Goal: Task Accomplishment & Management: Manage account settings

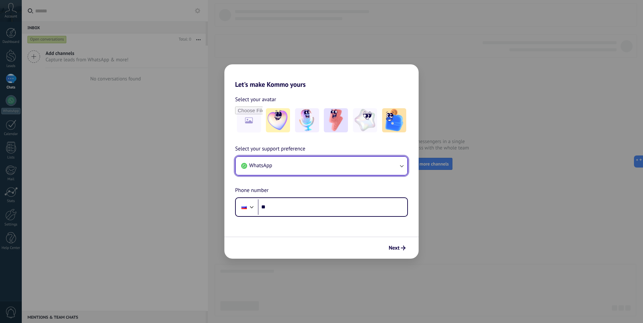
click at [303, 167] on button "WhatsApp" at bounding box center [322, 166] width 172 height 18
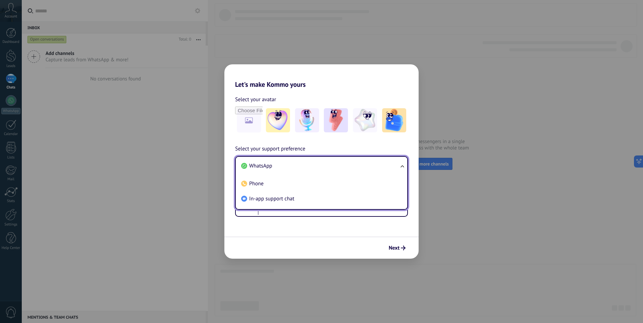
click at [310, 160] on li "WhatsApp" at bounding box center [321, 165] width 164 height 15
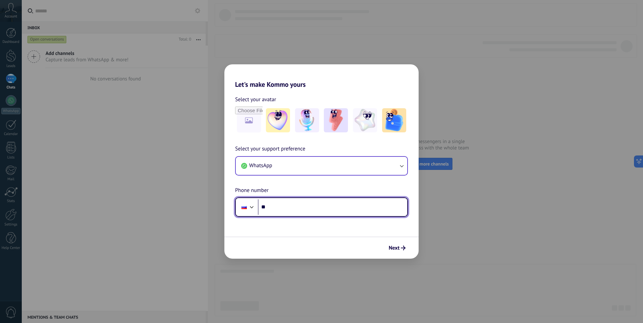
click at [308, 209] on input "**" at bounding box center [332, 206] width 149 height 15
type input "**********"
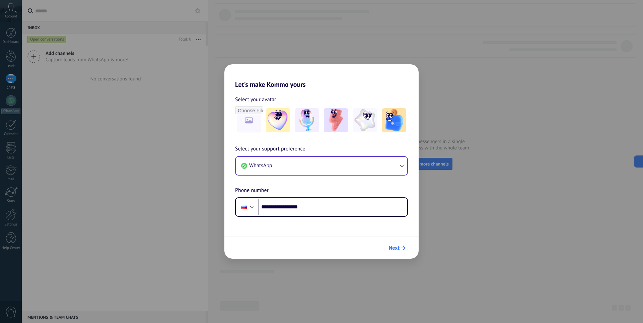
click at [399, 249] on span "Next" at bounding box center [394, 248] width 11 height 5
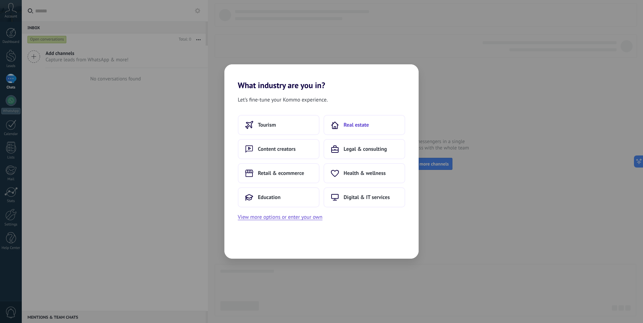
click at [379, 128] on button "Real estate" at bounding box center [365, 125] width 82 height 20
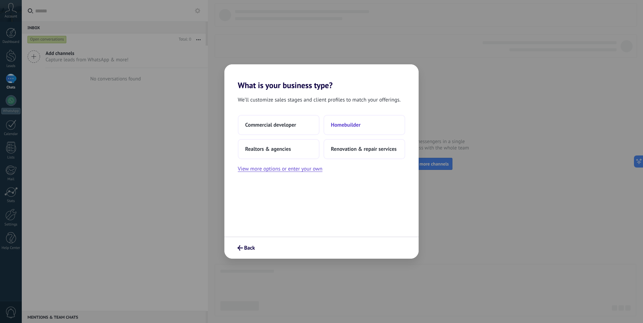
click at [372, 131] on button "Homebuilder" at bounding box center [365, 125] width 82 height 20
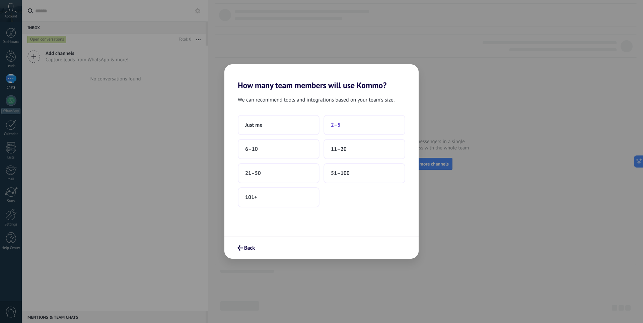
click at [340, 126] on span "2–5" at bounding box center [336, 125] width 10 height 7
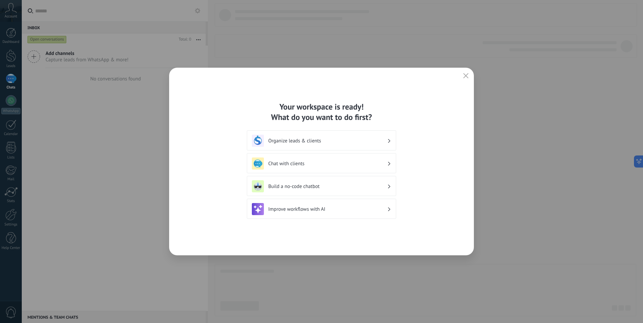
click at [373, 142] on h3 "Organize leads & clients" at bounding box center [327, 141] width 119 height 6
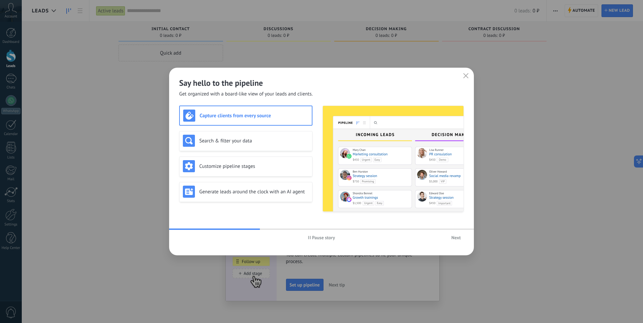
click at [457, 238] on span "Next" at bounding box center [456, 237] width 9 height 5
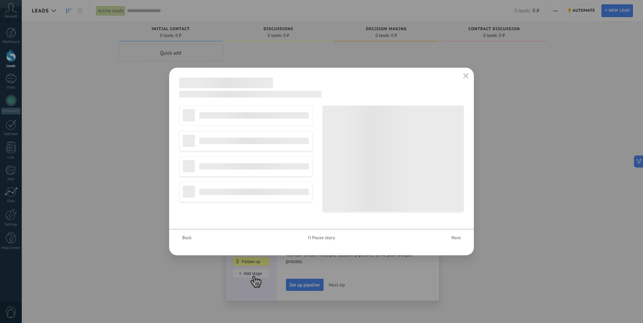
click at [457, 238] on span "Next" at bounding box center [456, 237] width 9 height 5
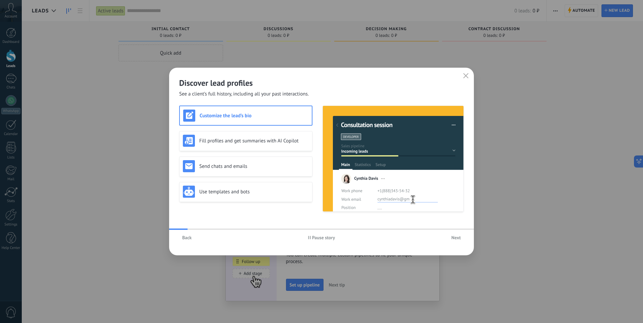
click at [457, 238] on span "Next" at bounding box center [456, 237] width 9 height 5
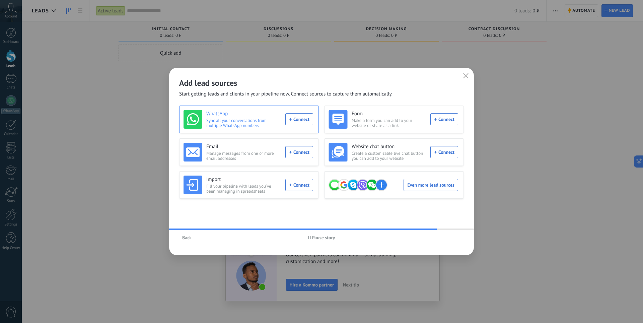
click at [303, 121] on div "WhatsApp Sync all your conversations from multiple WhatsApp numbers Connect" at bounding box center [249, 119] width 130 height 19
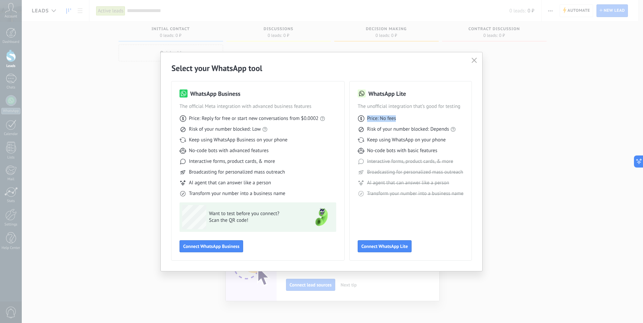
drag, startPoint x: 395, startPoint y: 118, endPoint x: 367, endPoint y: 120, distance: 28.2
click at [367, 120] on span "Price: No fees" at bounding box center [381, 118] width 29 height 7
click at [389, 135] on div "Price: No fees Risk of your number blocked: Depends Keep using WhatsApp on your…" at bounding box center [411, 153] width 106 height 87
drag, startPoint x: 367, startPoint y: 128, endPoint x: 449, endPoint y: 133, distance: 82.2
click at [449, 133] on div "Price: No fees Risk of your number blocked: Depends Keep using WhatsApp on your…" at bounding box center [411, 153] width 106 height 87
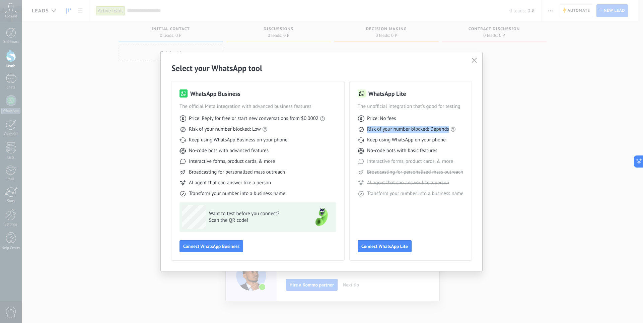
click at [472, 62] on icon "button" at bounding box center [474, 60] width 5 height 5
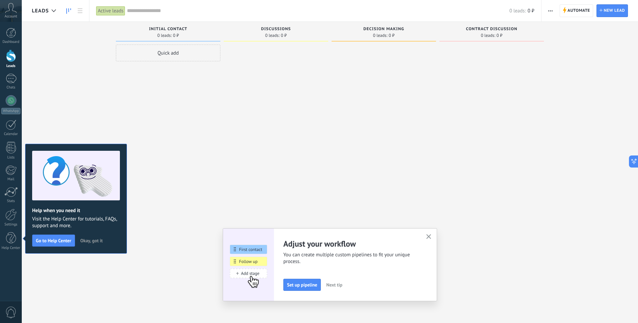
click at [267, 194] on div at bounding box center [276, 163] width 105 height 236
click at [431, 237] on use "button" at bounding box center [429, 236] width 5 height 5
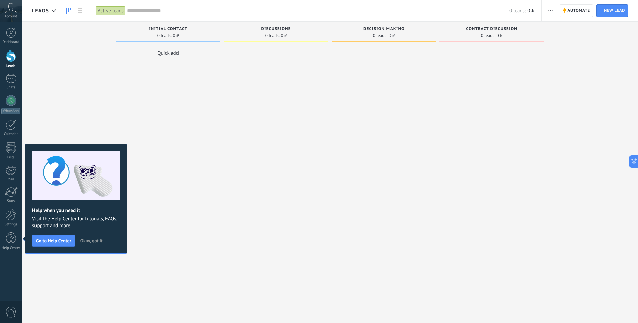
click at [96, 242] on span "Okay, got it" at bounding box center [91, 240] width 22 height 5
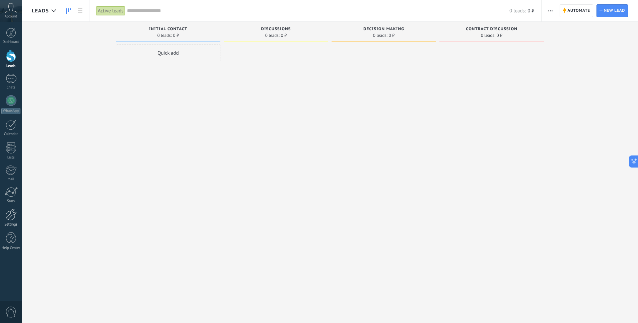
click at [19, 220] on link "Settings" at bounding box center [11, 218] width 22 height 18
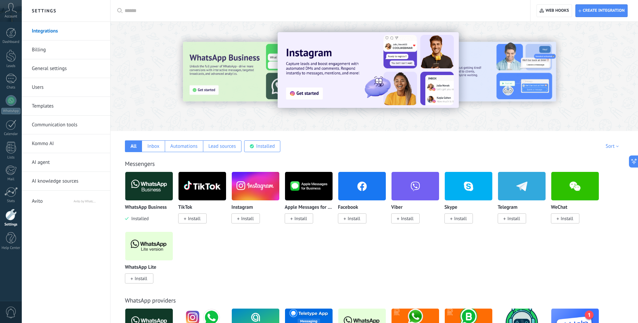
click at [59, 203] on span "Avito" at bounding box center [52, 200] width 41 height 16
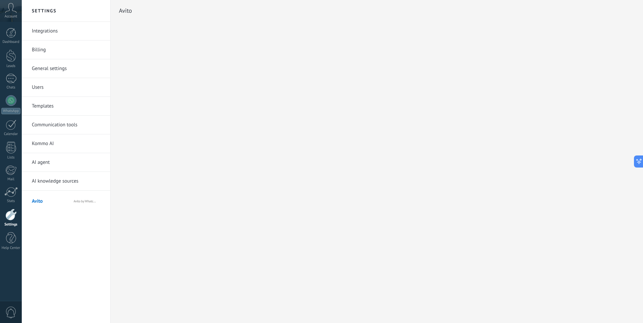
click at [11, 212] on div at bounding box center [10, 215] width 11 height 12
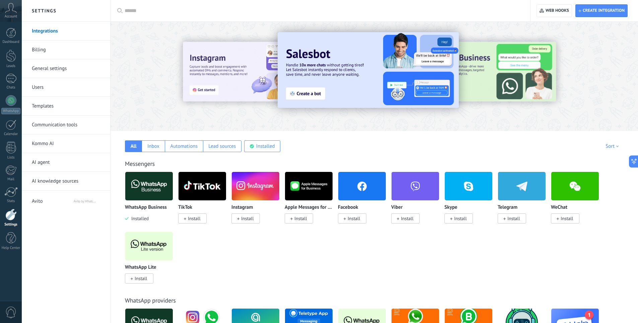
click at [71, 69] on link "General settings" at bounding box center [68, 68] width 72 height 19
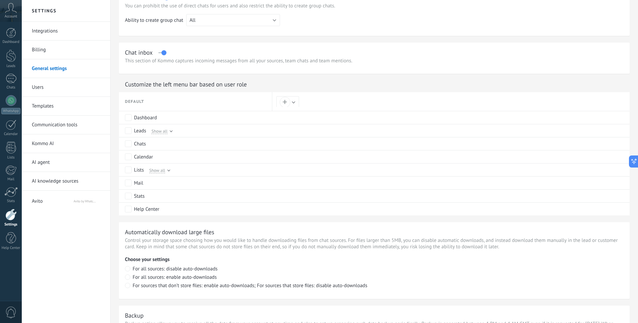
scroll to position [268, 0]
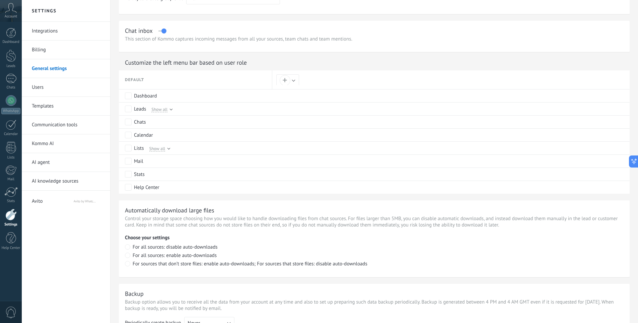
click at [49, 177] on link "AI knowledge sources" at bounding box center [68, 181] width 72 height 19
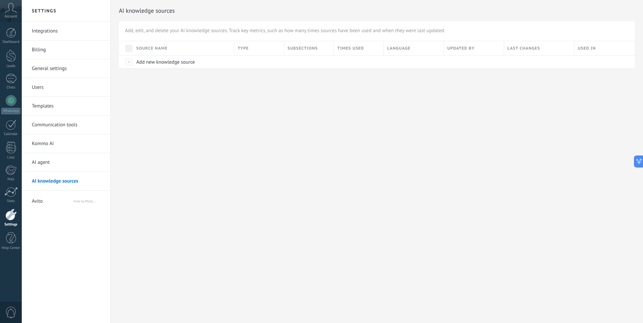
click at [70, 165] on link "AI agent" at bounding box center [68, 162] width 72 height 19
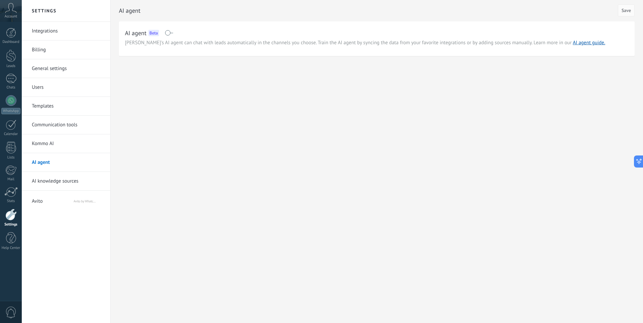
click at [70, 143] on link "Kommo AI" at bounding box center [68, 143] width 72 height 19
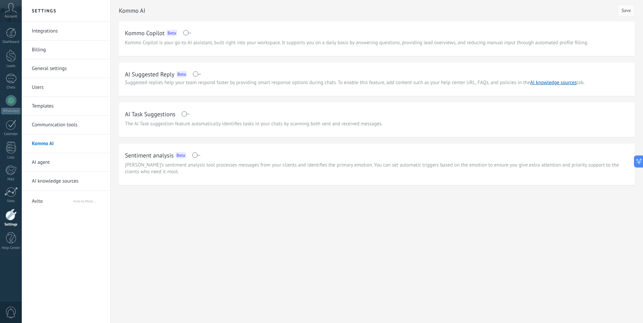
click at [75, 130] on link "Communication tools" at bounding box center [68, 125] width 72 height 19
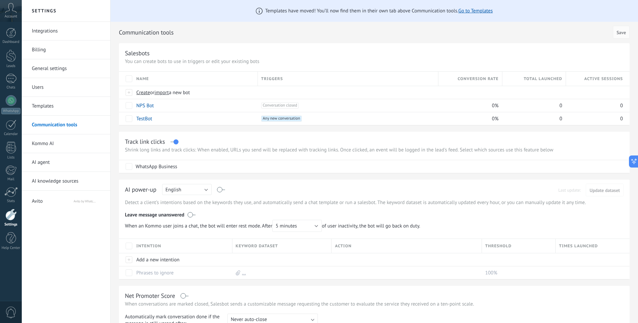
click at [79, 108] on link "Templates" at bounding box center [68, 106] width 72 height 19
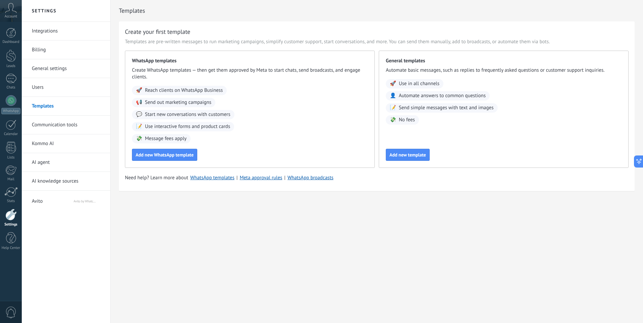
click at [79, 90] on link "Users" at bounding box center [68, 87] width 72 height 19
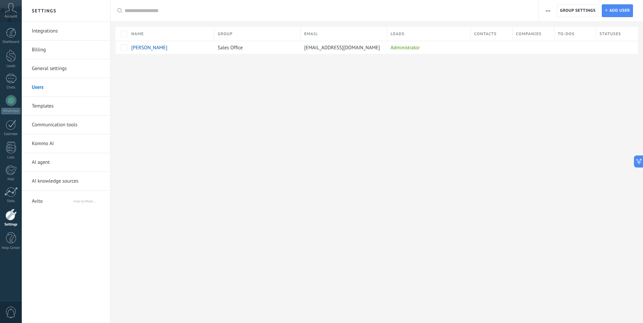
click at [63, 66] on link "General settings" at bounding box center [68, 68] width 72 height 19
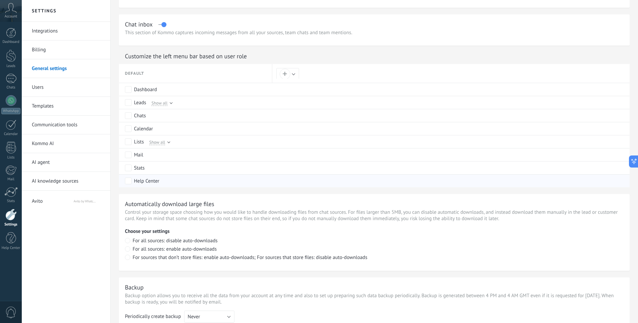
scroll to position [302, 0]
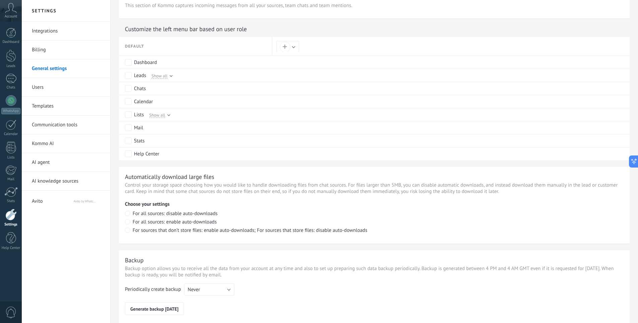
click at [52, 48] on link "Billing" at bounding box center [68, 50] width 72 height 19
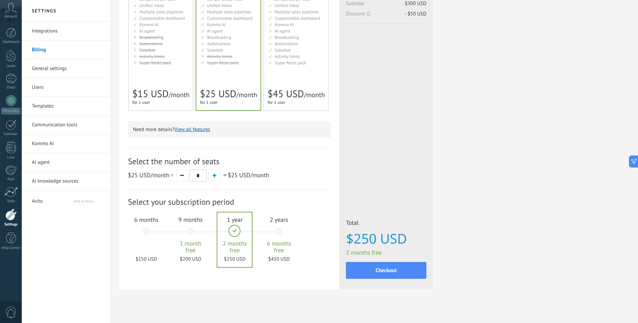
scroll to position [106, 0]
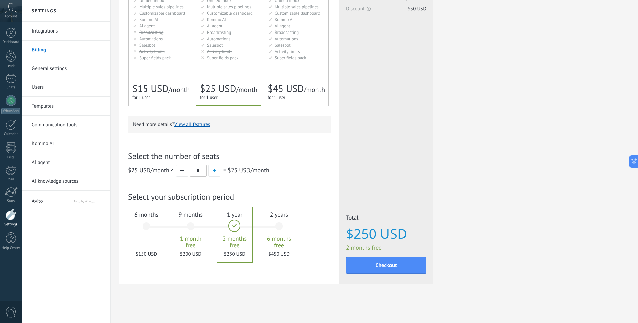
click at [148, 225] on div "6 months $150 USD" at bounding box center [146, 229] width 36 height 47
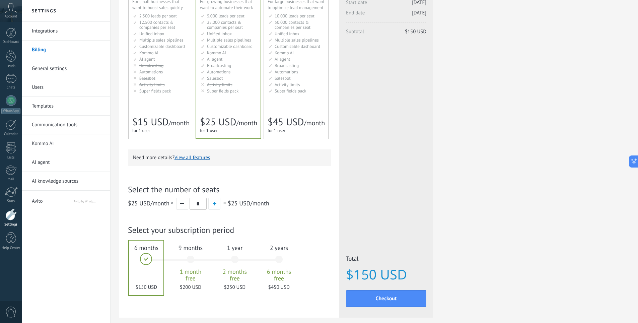
scroll to position [39, 0]
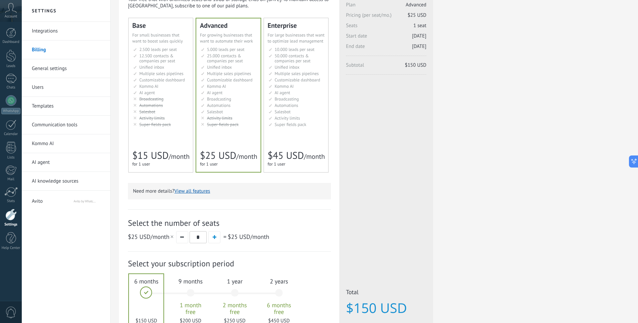
click at [50, 204] on span "Avito" at bounding box center [52, 200] width 41 height 16
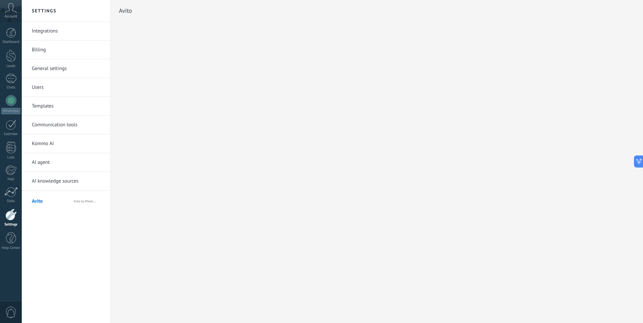
click at [15, 11] on icon at bounding box center [11, 8] width 12 height 10
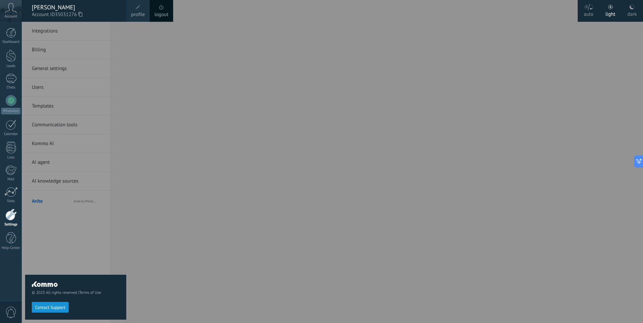
click at [136, 16] on span "profile" at bounding box center [138, 14] width 14 height 7
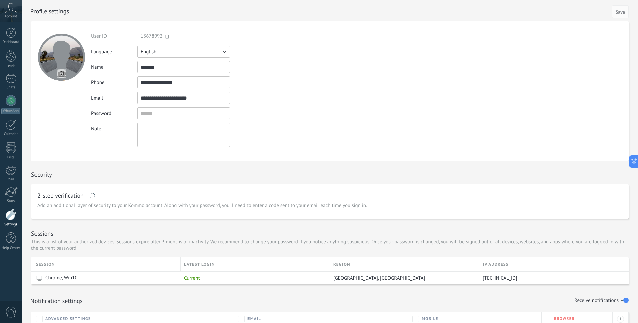
click at [214, 50] on button "English" at bounding box center [183, 52] width 93 height 12
click at [193, 53] on span "Русский" at bounding box center [180, 52] width 94 height 6
click at [626, 12] on button "Save" at bounding box center [620, 11] width 17 height 13
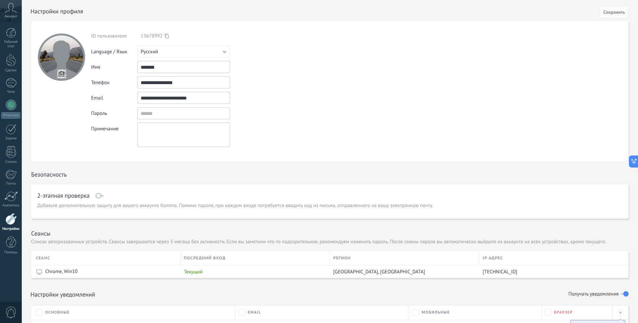
click at [11, 222] on div at bounding box center [10, 219] width 11 height 12
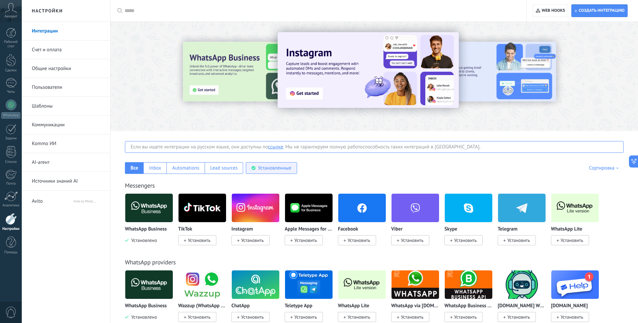
click at [292, 170] on div "Установленные" at bounding box center [271, 168] width 51 height 12
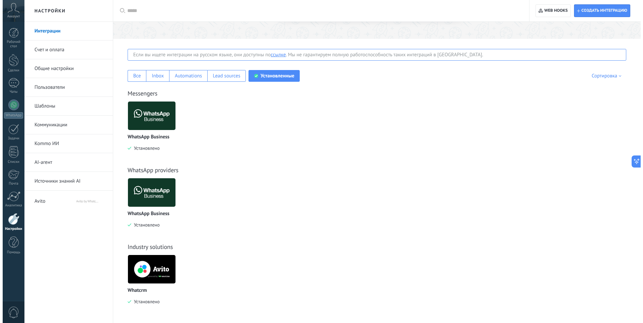
scroll to position [59, 0]
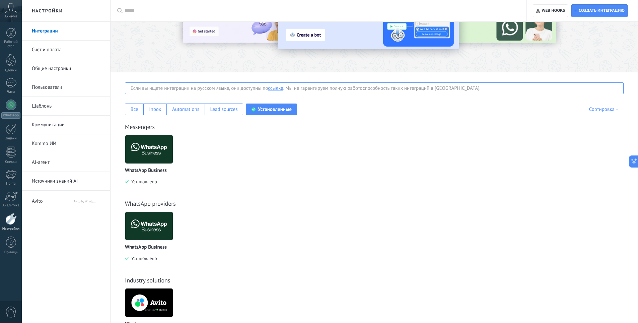
click at [149, 150] on img at bounding box center [149, 149] width 48 height 33
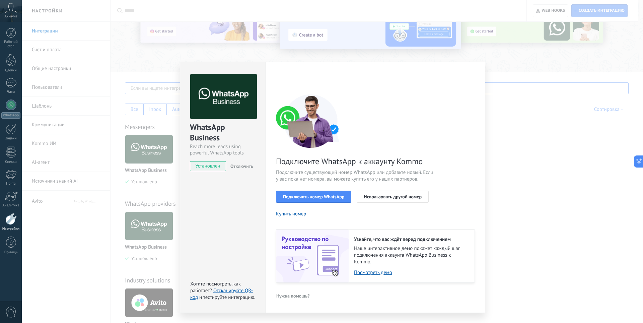
click at [244, 167] on span "Отключить" at bounding box center [242, 166] width 23 height 6
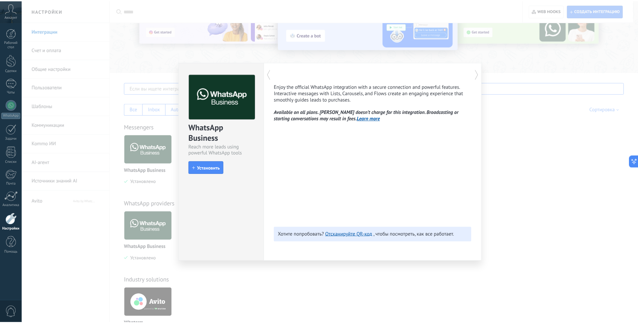
scroll to position [0, 0]
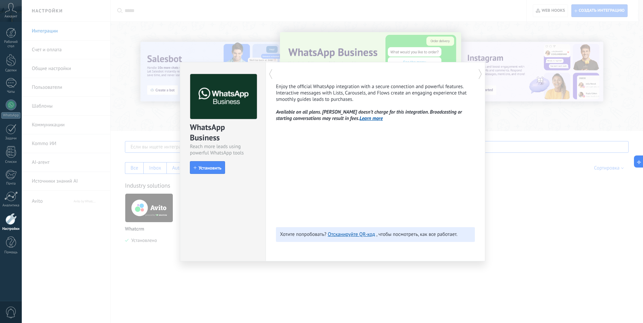
click at [242, 281] on div "WhatsApp Business Reach more leads using powerful WhatsApp tools install Устано…" at bounding box center [333, 161] width 622 height 323
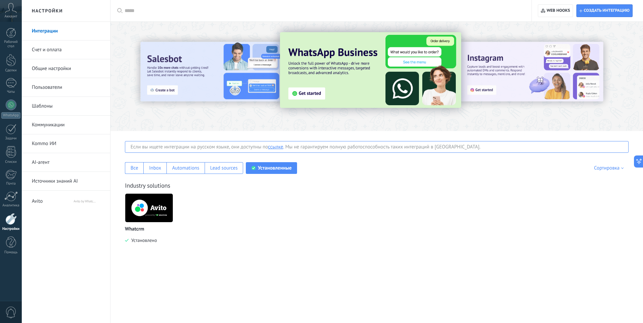
click at [158, 209] on img at bounding box center [149, 208] width 48 height 33
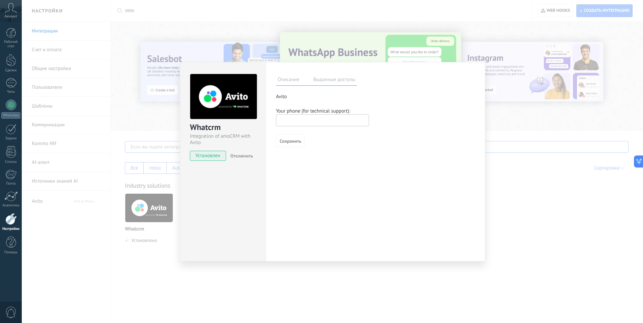
click at [246, 157] on span "Отключить" at bounding box center [242, 156] width 23 height 6
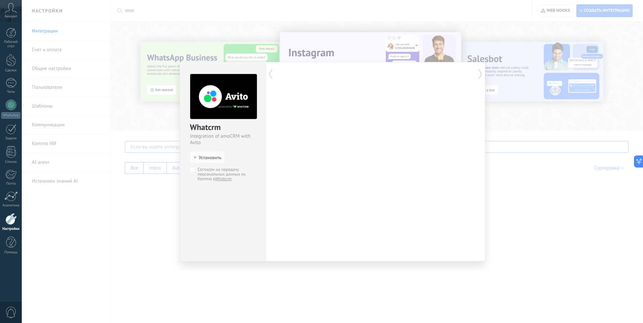
click at [248, 280] on div "Whatcrm Integration of amoCRM with Avito install Установить Согласен на передач…" at bounding box center [333, 161] width 622 height 323
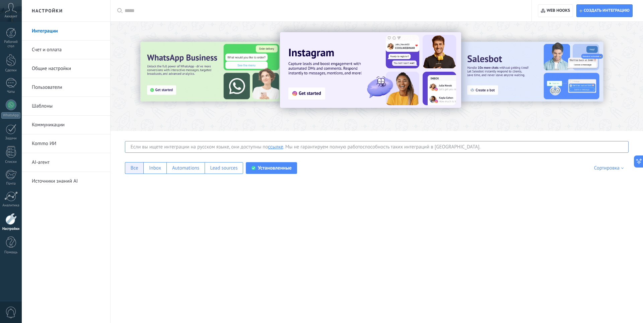
click at [128, 169] on div "Все" at bounding box center [134, 168] width 18 height 12
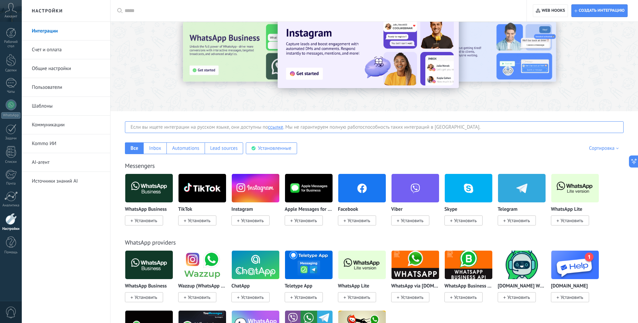
scroll to position [34, 0]
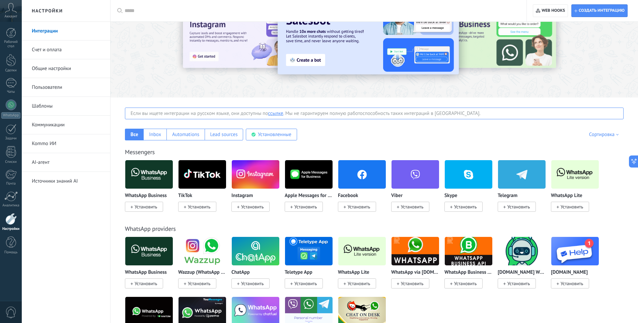
click at [64, 121] on link "Коммуникации" at bounding box center [68, 125] width 72 height 19
